Goal: Task Accomplishment & Management: Manage account settings

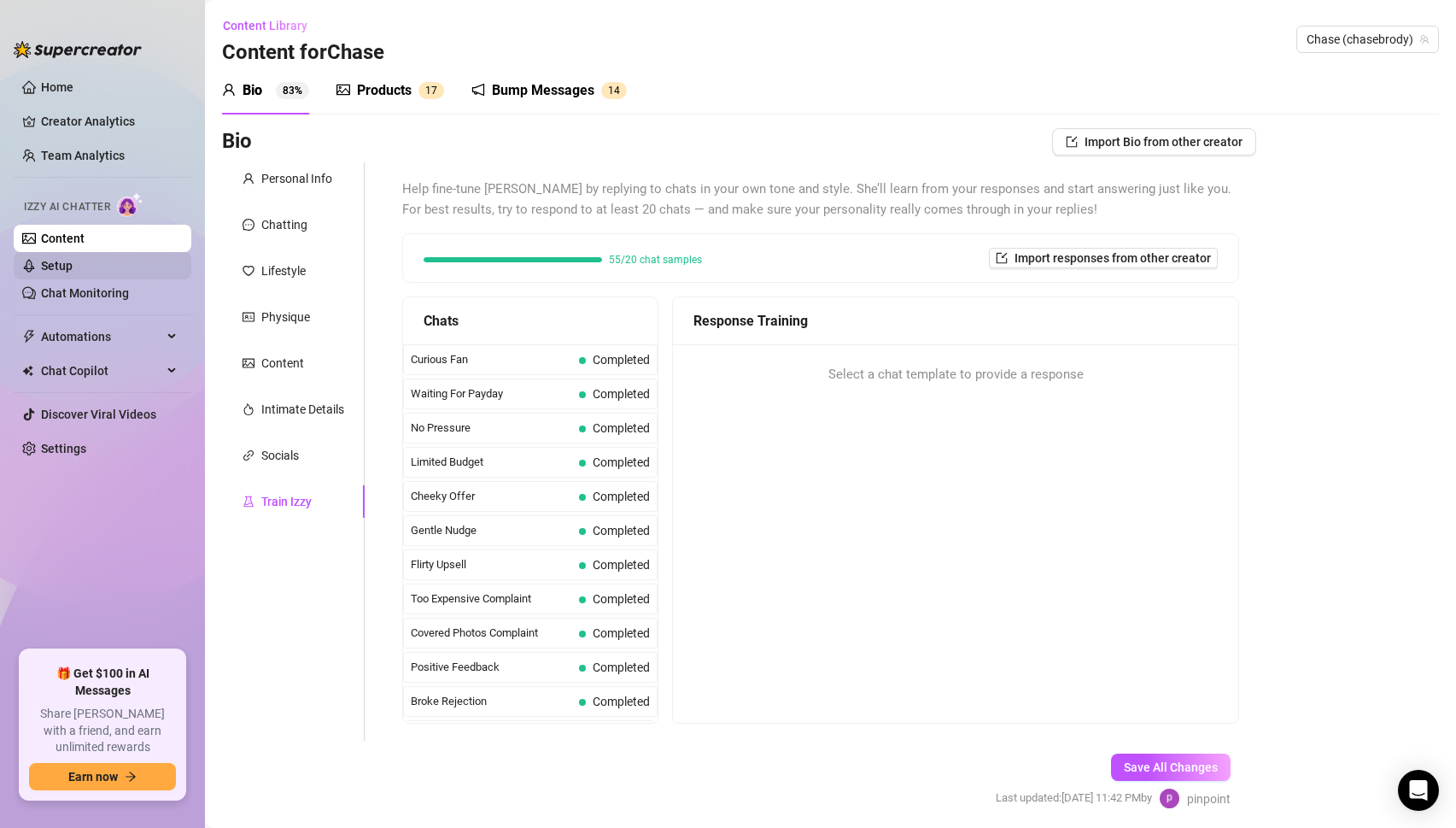
click at [58, 263] on link "Setup" at bounding box center [57, 265] width 32 height 14
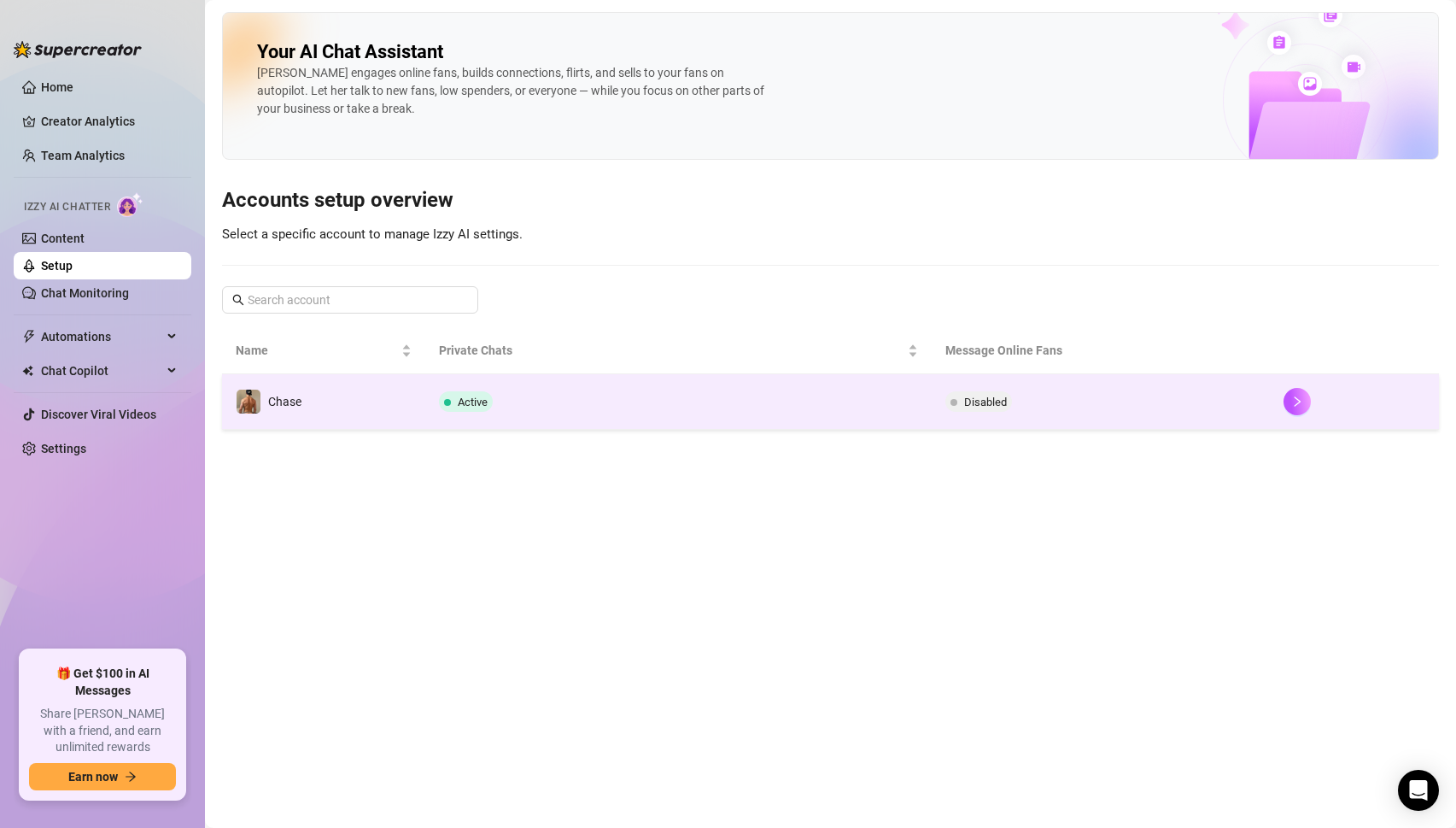
click at [563, 420] on td "Active" at bounding box center [678, 402] width 508 height 56
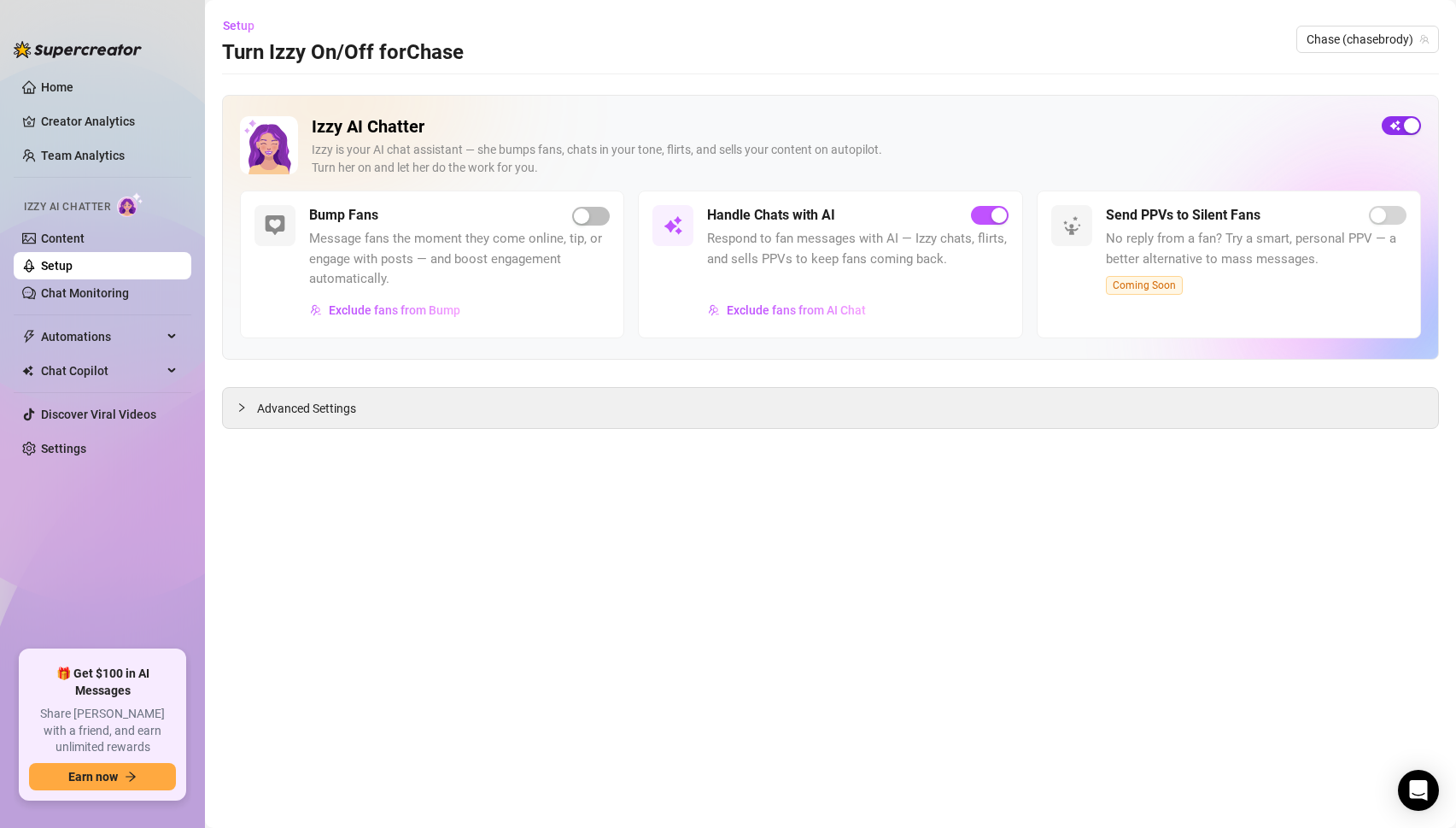
click at [1396, 129] on span "button" at bounding box center [1401, 125] width 39 height 19
click at [798, 305] on span "Exclude fans from AI Chat" at bounding box center [796, 310] width 139 height 14
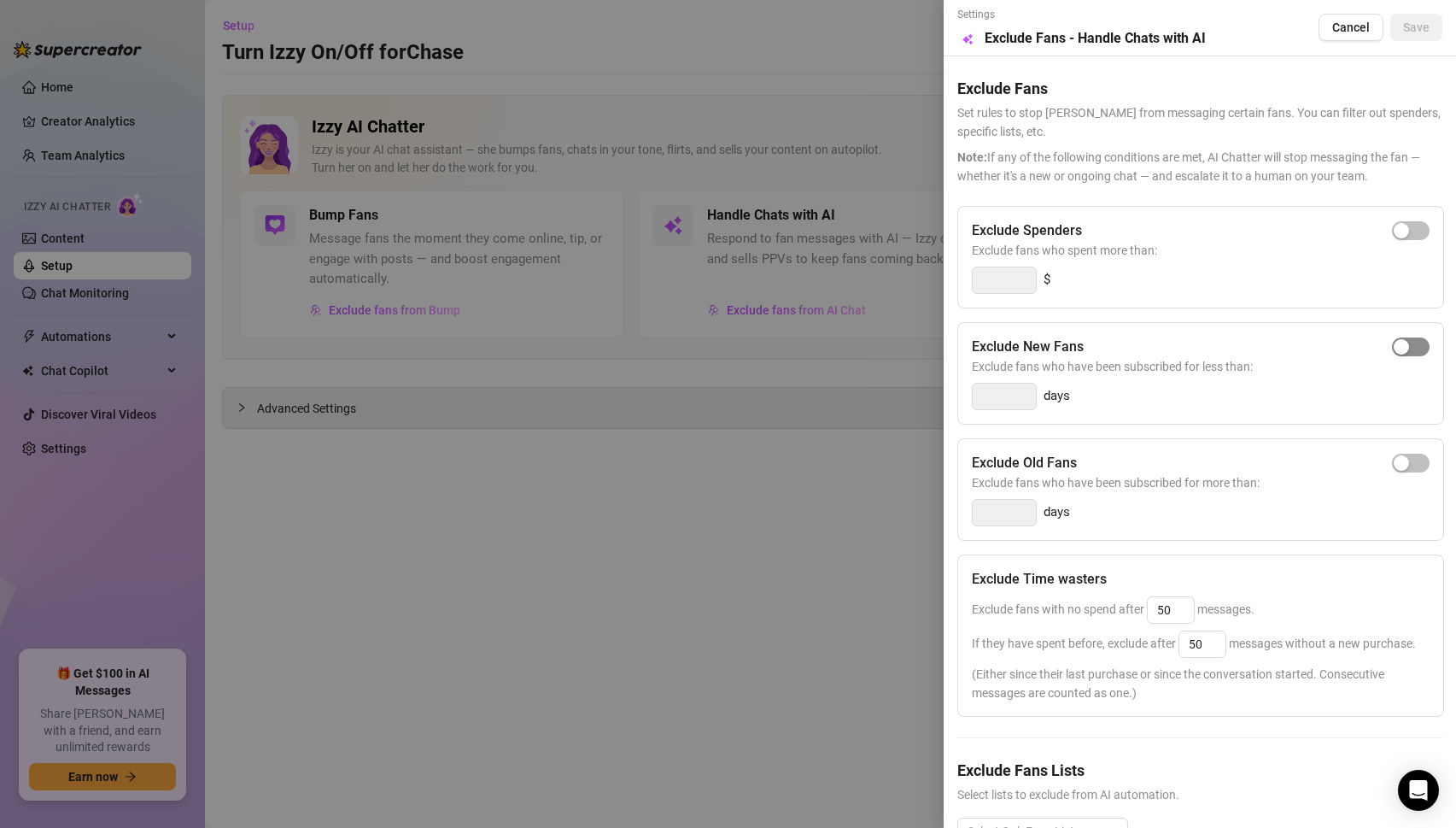
click at [1419, 345] on span "button" at bounding box center [1411, 346] width 37 height 19
click at [1003, 398] on input "3" at bounding box center [1004, 396] width 63 height 26
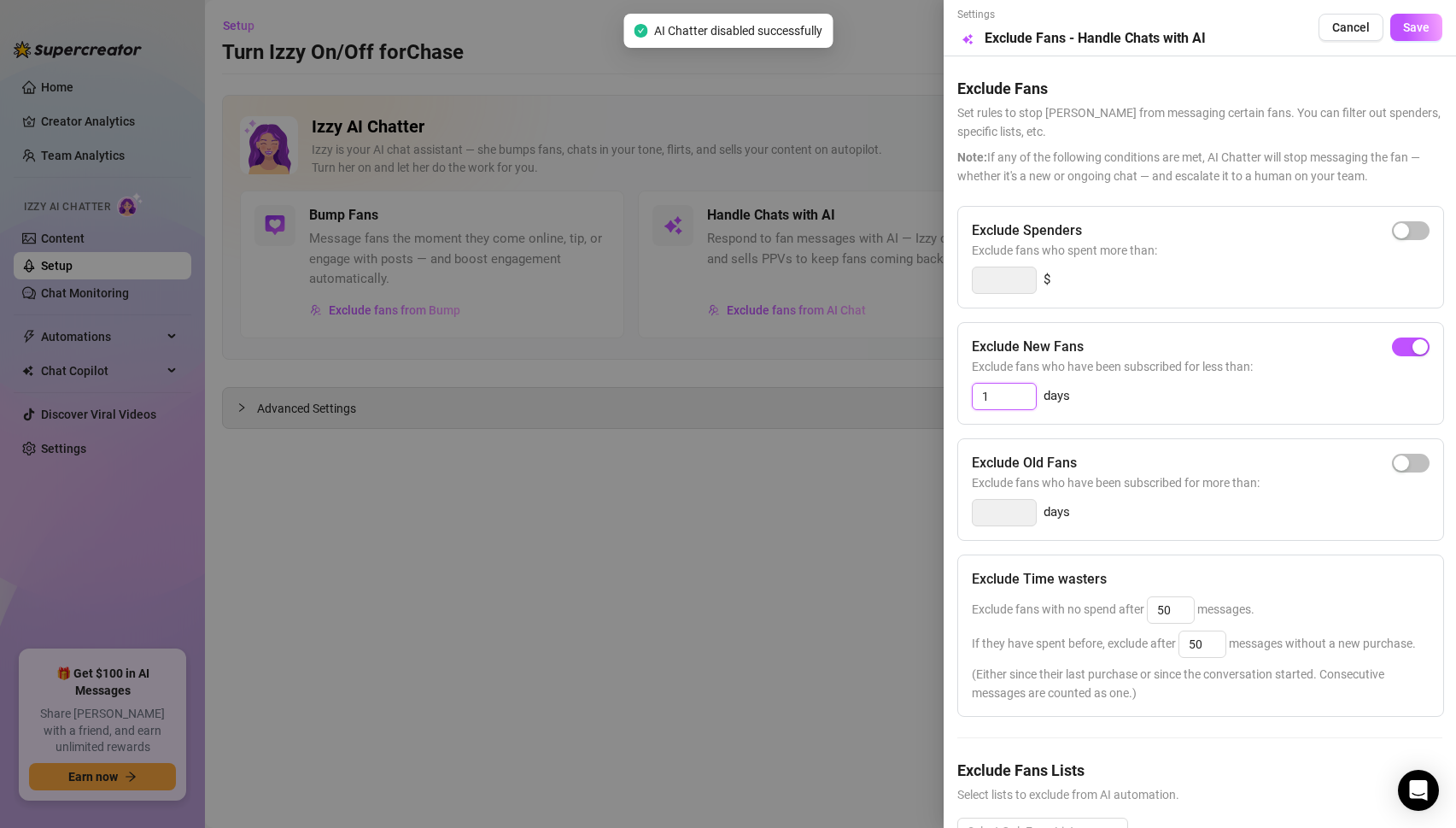
type input "1"
click at [1138, 427] on div "Exclude Spenders Exclude fans who spent more than: $ Exclude New Fans Exclude f…" at bounding box center [1199, 539] width 485 height 666
click at [1413, 28] on span "Save" at bounding box center [1416, 27] width 27 height 14
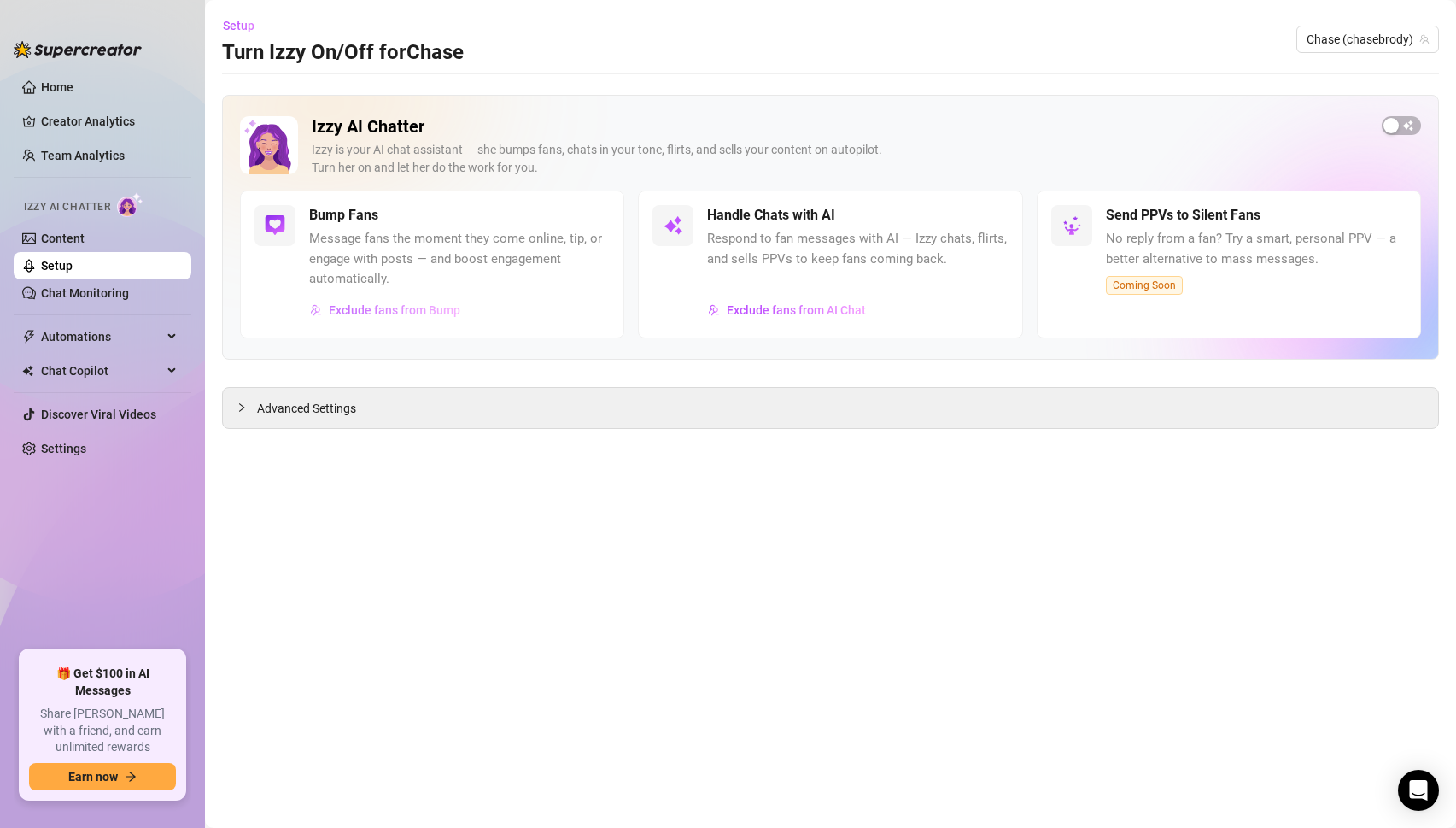
click at [406, 310] on span "Exclude fans from Bump" at bounding box center [394, 310] width 132 height 14
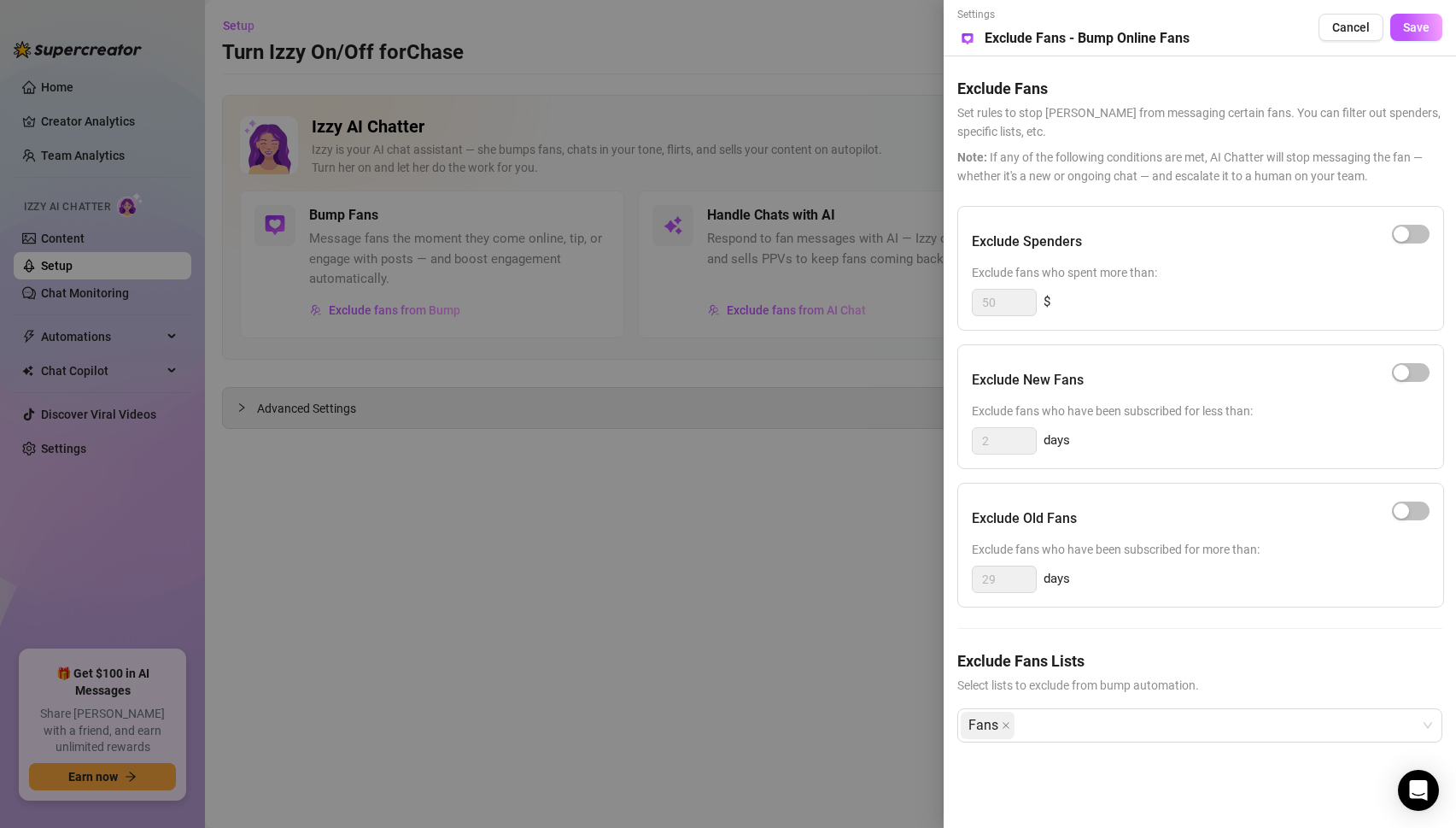
click at [542, 270] on div at bounding box center [728, 414] width 1456 height 828
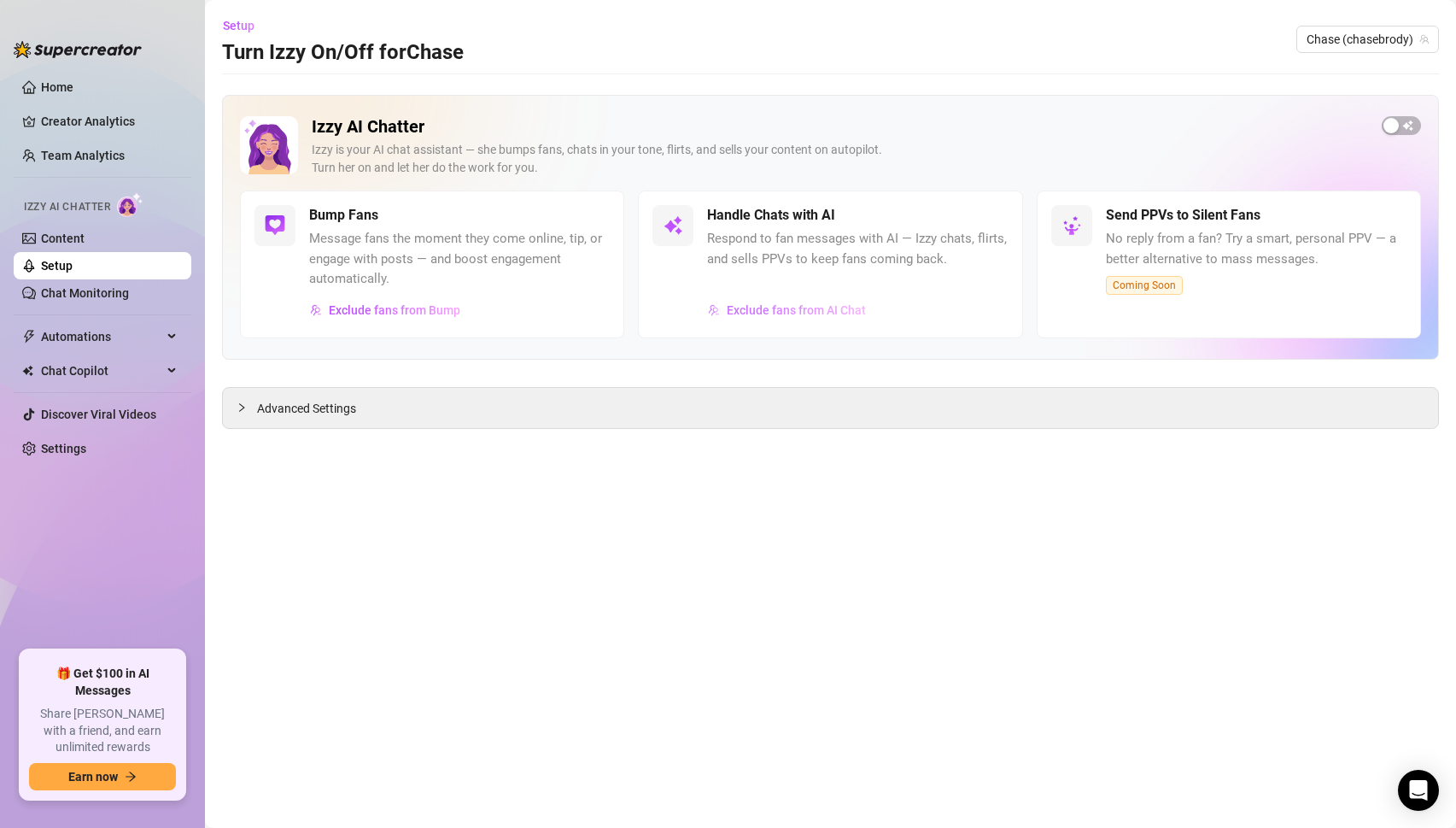
click at [823, 304] on span "Exclude fans from AI Chat" at bounding box center [796, 310] width 139 height 14
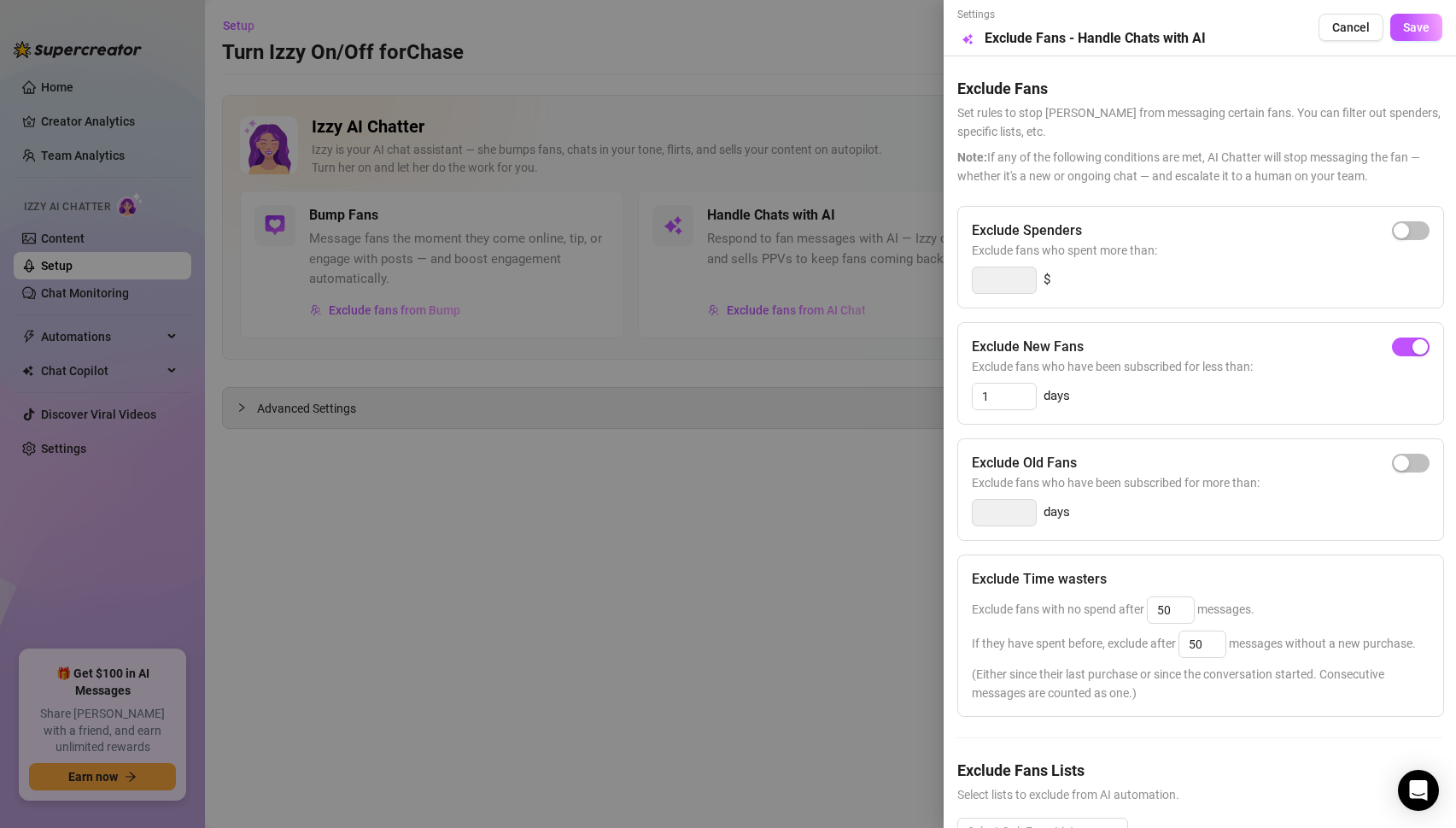
scroll to position [51, 0]
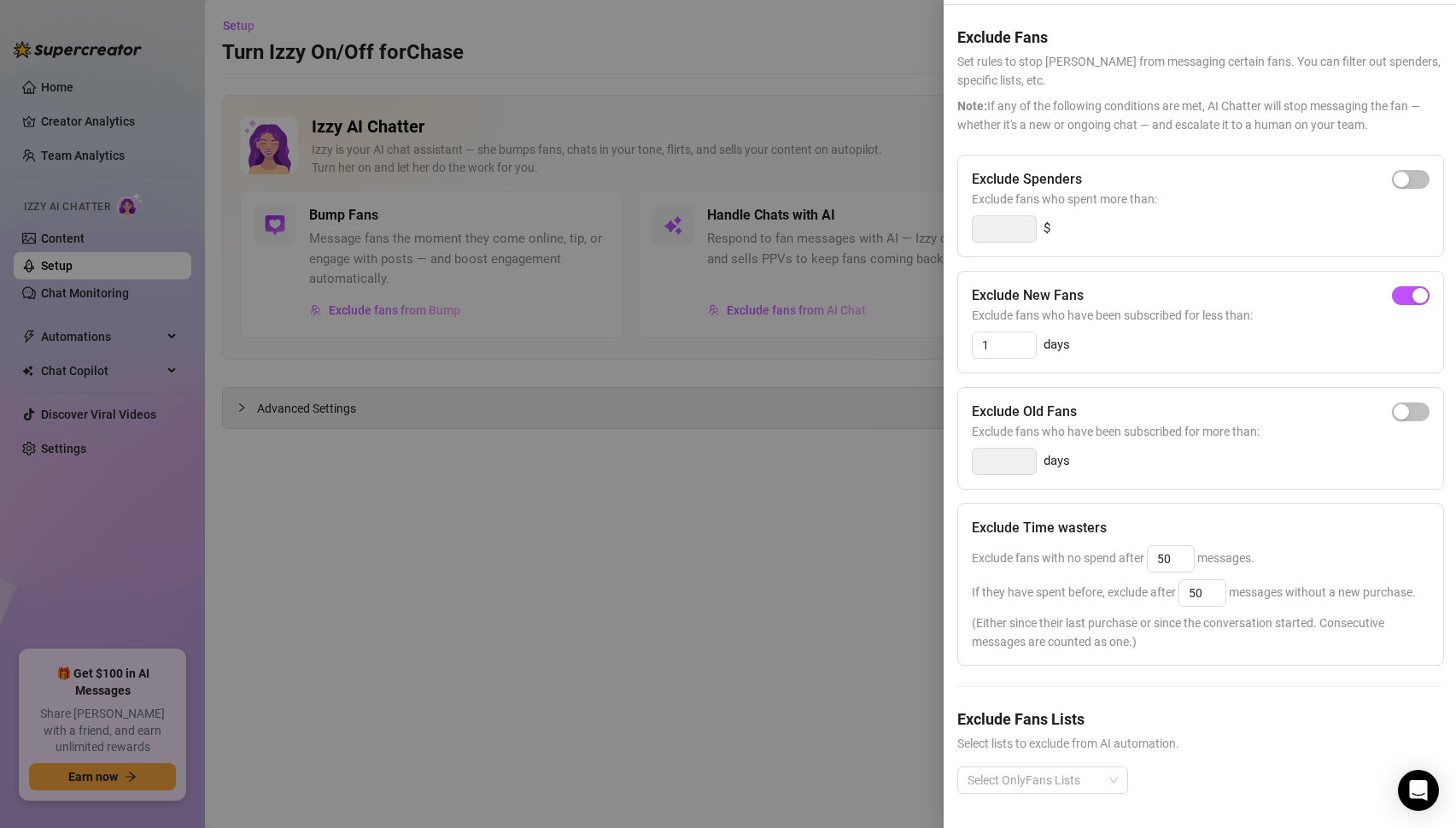
click at [811, 587] on div at bounding box center [728, 414] width 1456 height 828
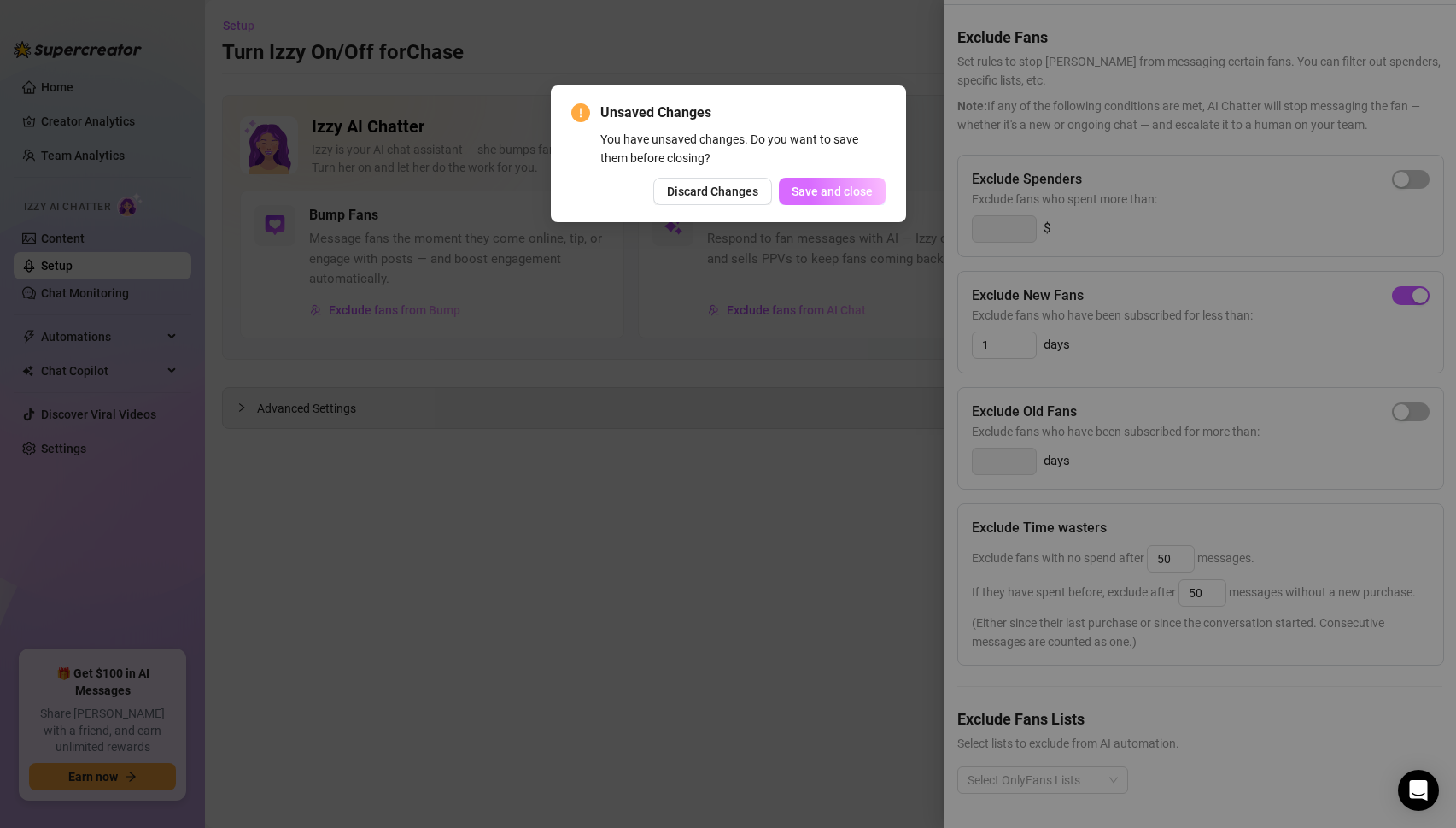
click at [811, 188] on span "Save and close" at bounding box center [831, 191] width 81 height 14
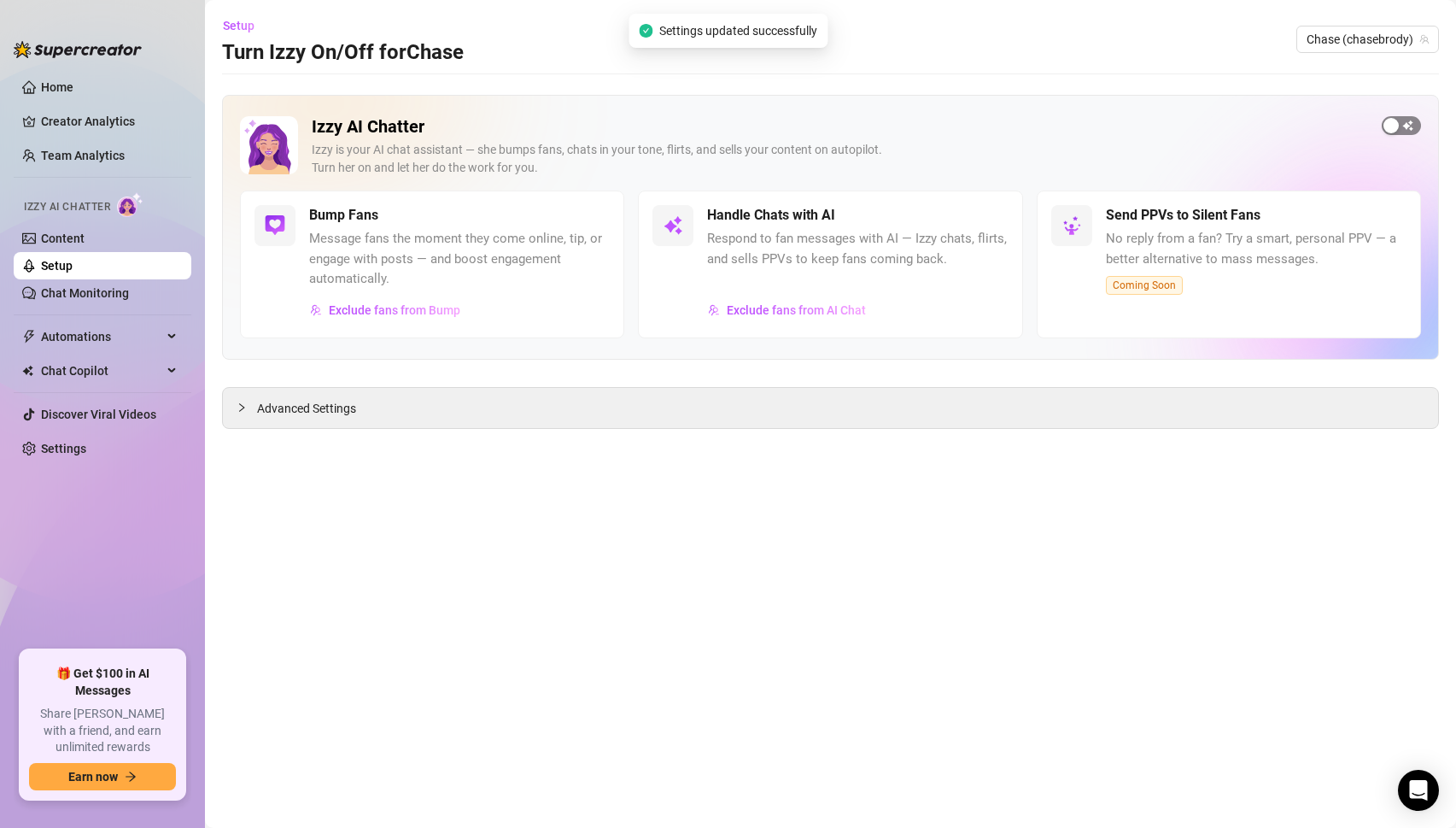
click at [1415, 127] on span "button" at bounding box center [1401, 125] width 39 height 19
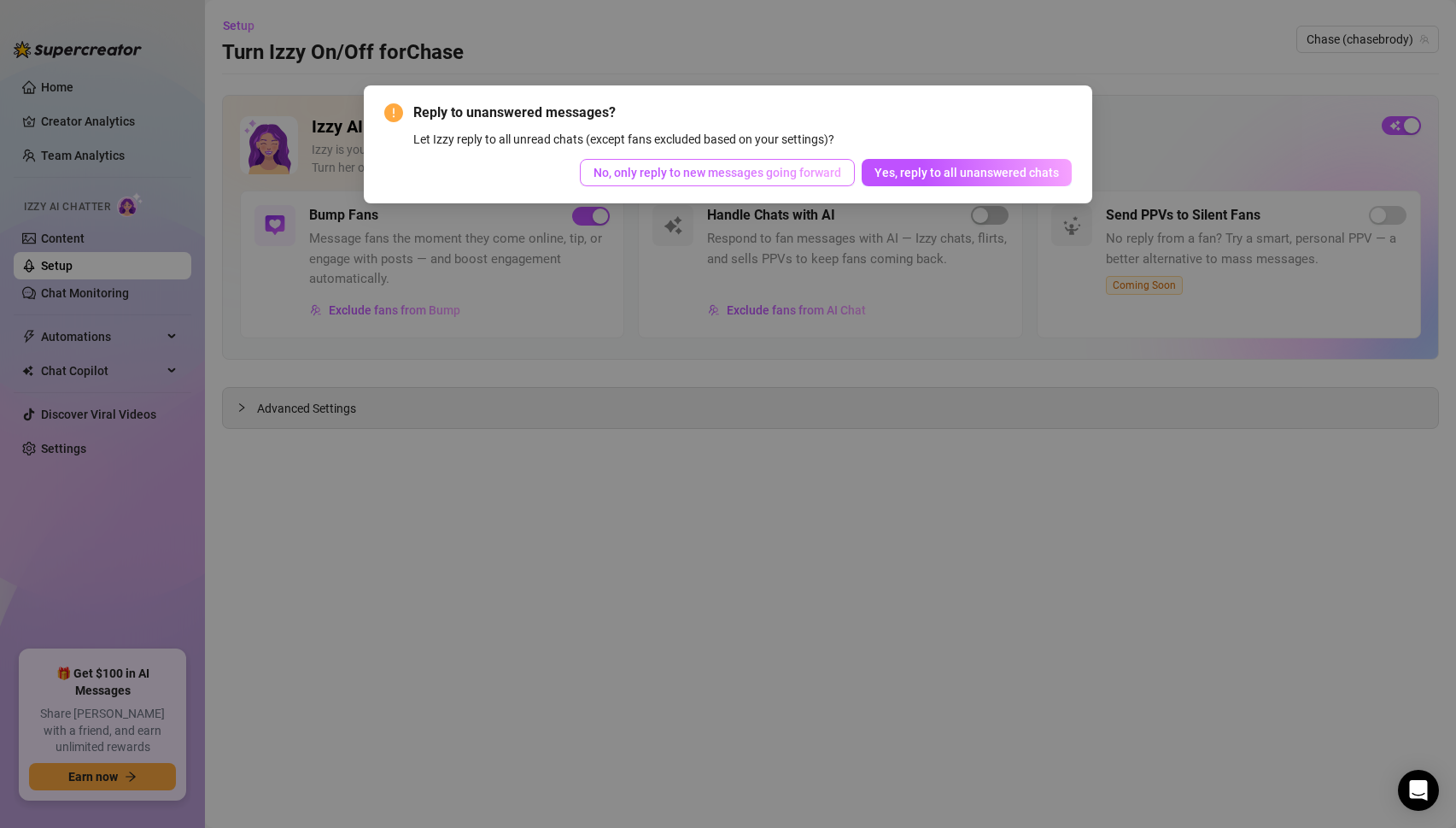
click at [663, 175] on span "No, only reply to new messages going forward" at bounding box center [716, 172] width 248 height 14
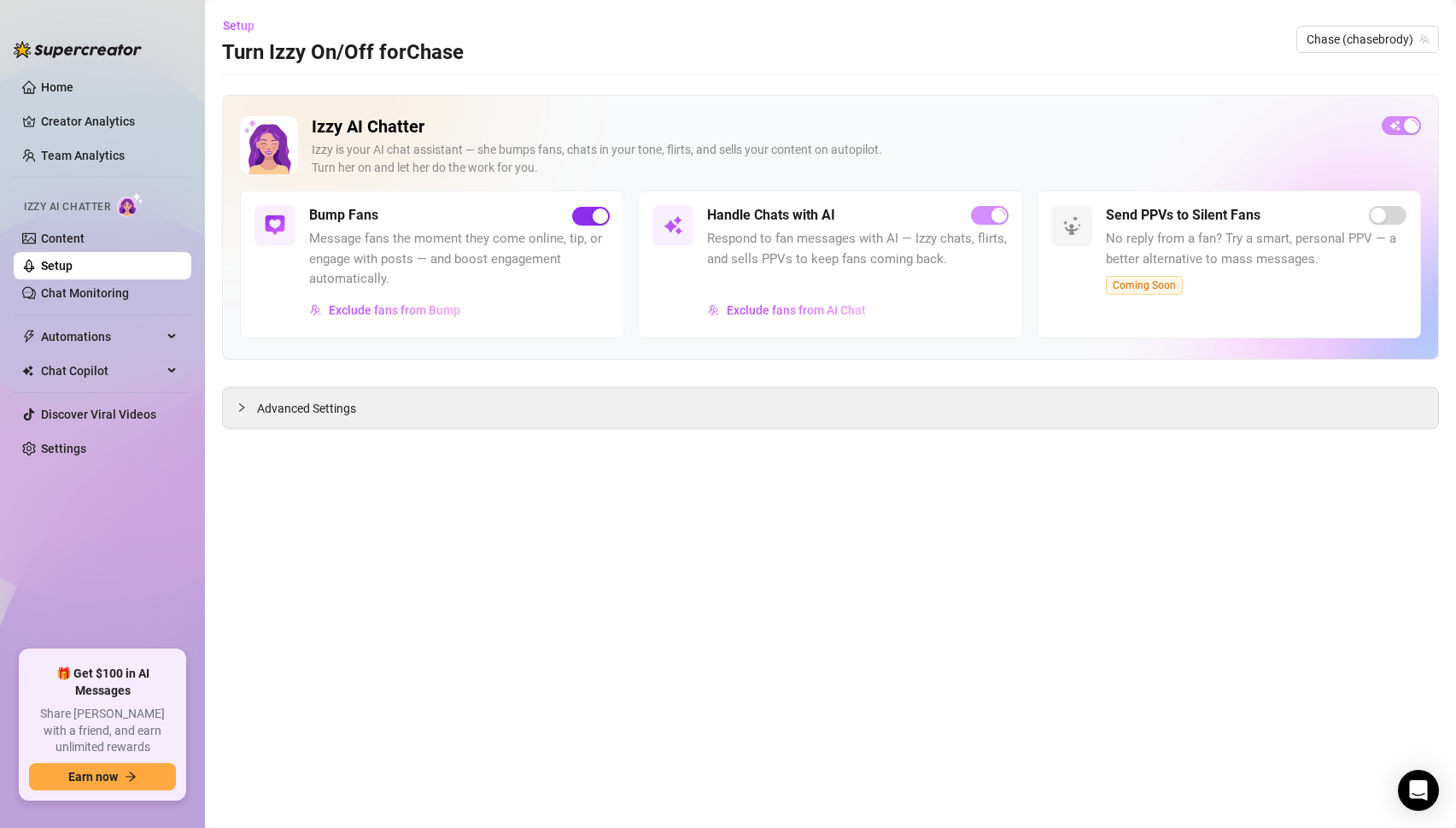
click at [594, 210] on div "button" at bounding box center [600, 215] width 16 height 16
